Goal: Information Seeking & Learning: Check status

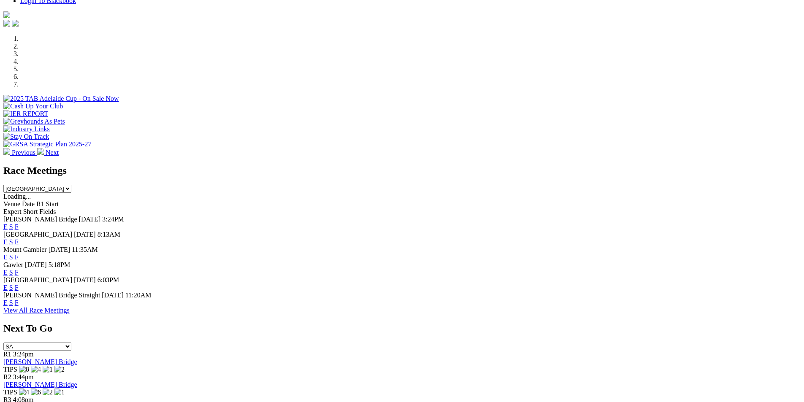
scroll to position [283, 0]
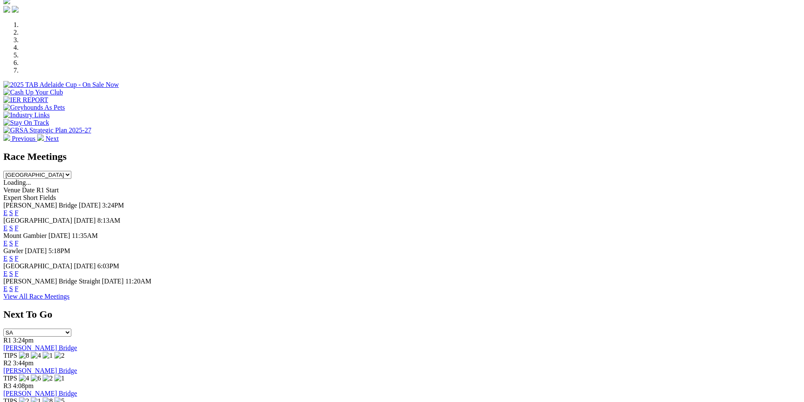
click at [19, 209] on link "F" at bounding box center [17, 212] width 4 height 7
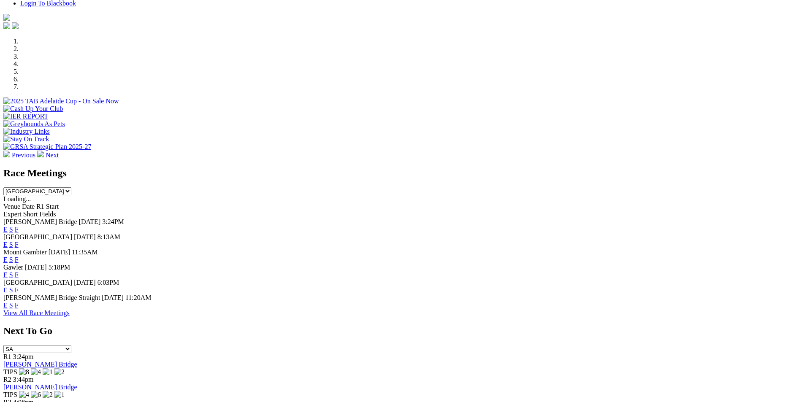
scroll to position [244, 0]
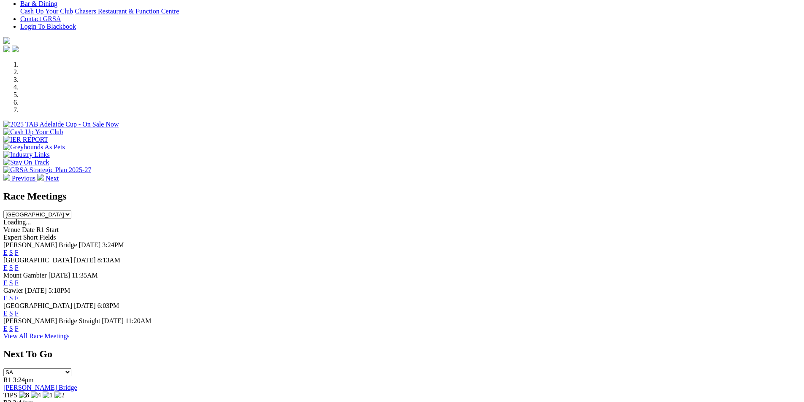
click at [19, 264] on link "F" at bounding box center [17, 267] width 4 height 7
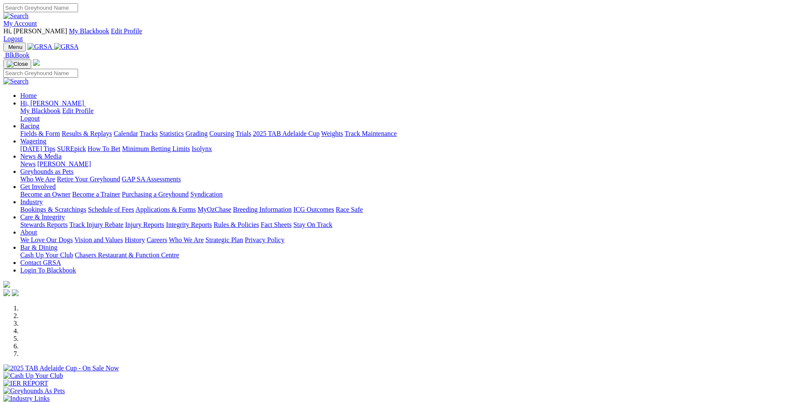
click at [112, 130] on link "Results & Replays" at bounding box center [87, 133] width 50 height 7
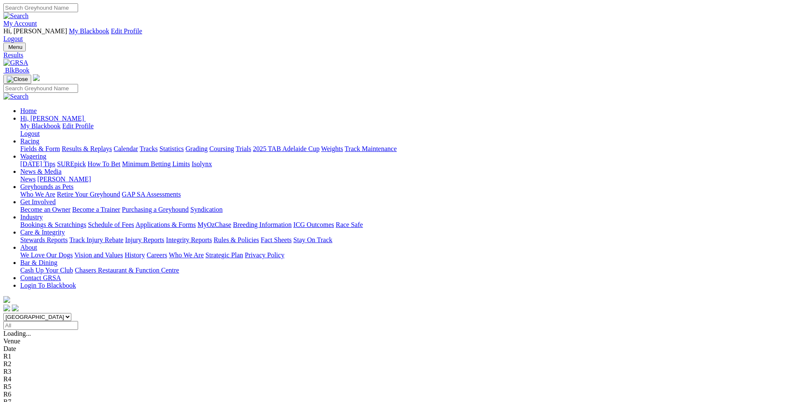
click at [35, 402] on span "4 8 2 3" at bounding box center [25, 409] width 19 height 7
click at [32, 398] on span "8 7 4 5" at bounding box center [22, 401] width 19 height 7
click at [32, 391] on span "7 1 4 3" at bounding box center [22, 394] width 19 height 7
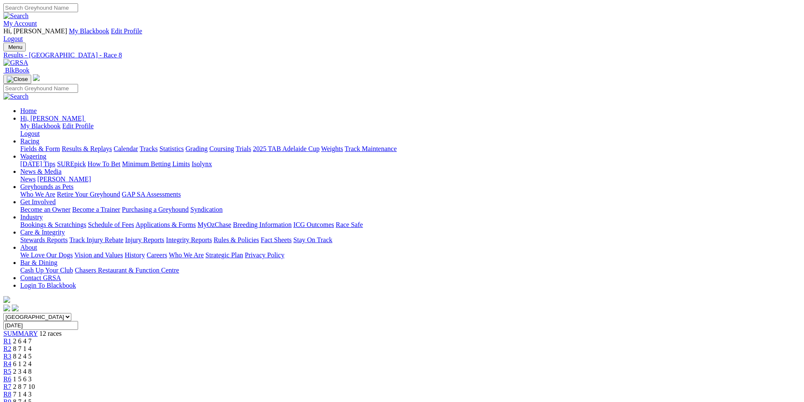
click at [35, 383] on span "2 8 7 10" at bounding box center [24, 386] width 22 height 7
click at [32, 375] on span "1 5 6 3" at bounding box center [22, 378] width 19 height 7
click at [32, 368] on span "2 3 4 8" at bounding box center [22, 371] width 19 height 7
click at [32, 360] on span "6 1 2 4" at bounding box center [22, 363] width 19 height 7
click at [32, 353] on span "8 2 4 5" at bounding box center [22, 356] width 19 height 7
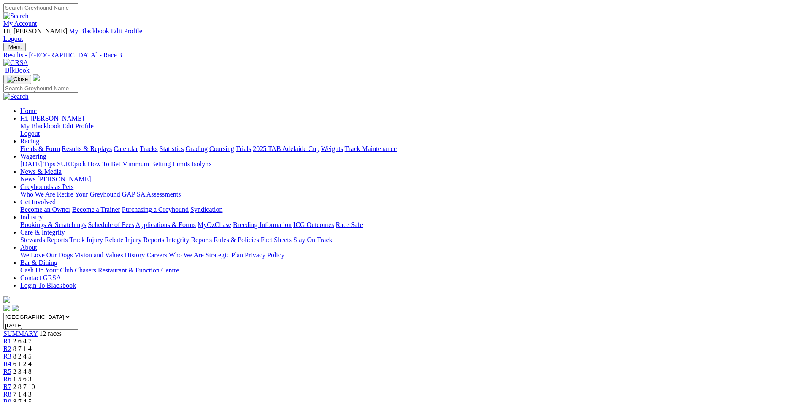
click at [32, 345] on span "8 7 1 4" at bounding box center [22, 348] width 19 height 7
click at [32, 337] on span "2 6 4 7" at bounding box center [22, 340] width 19 height 7
